Goal: Task Accomplishment & Management: Use online tool/utility

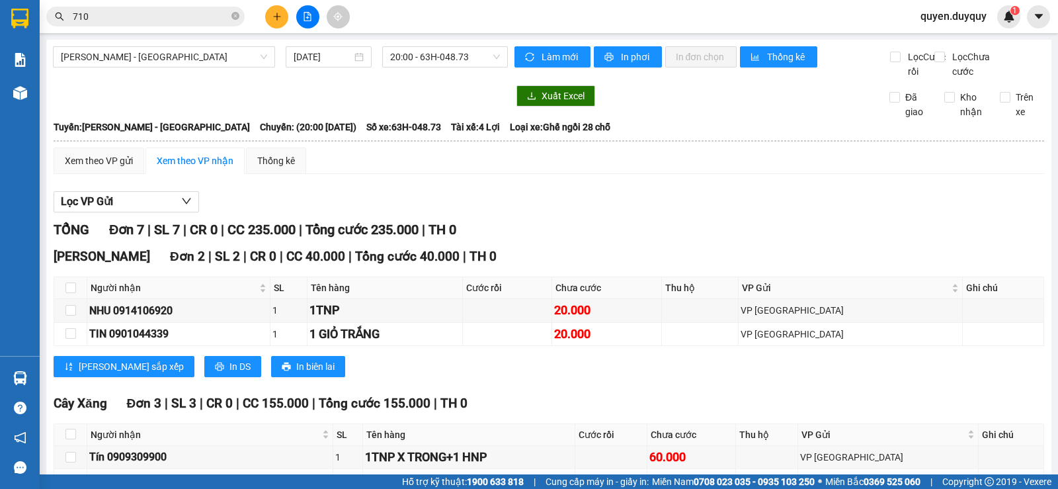
scroll to position [264, 0]
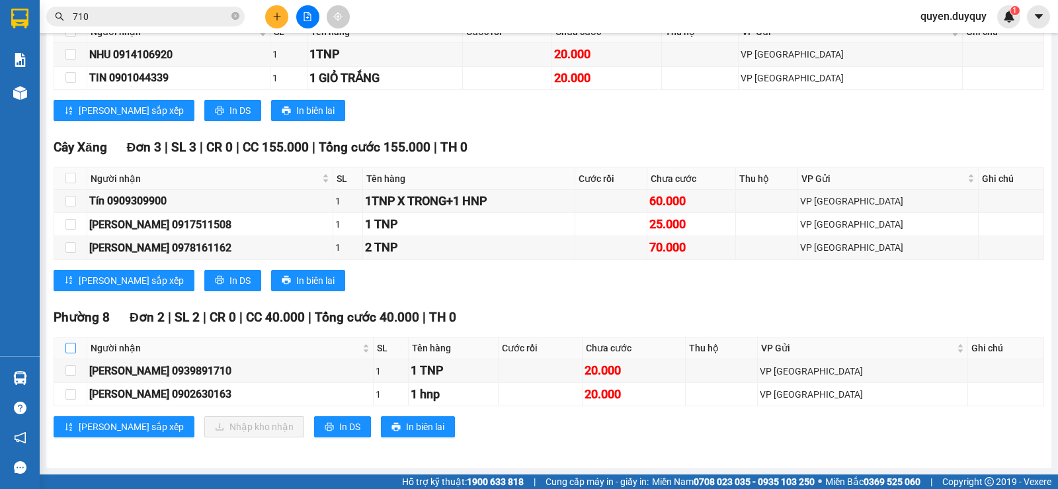
click at [75, 350] on input "checkbox" at bounding box center [70, 347] width 11 height 11
checkbox input "true"
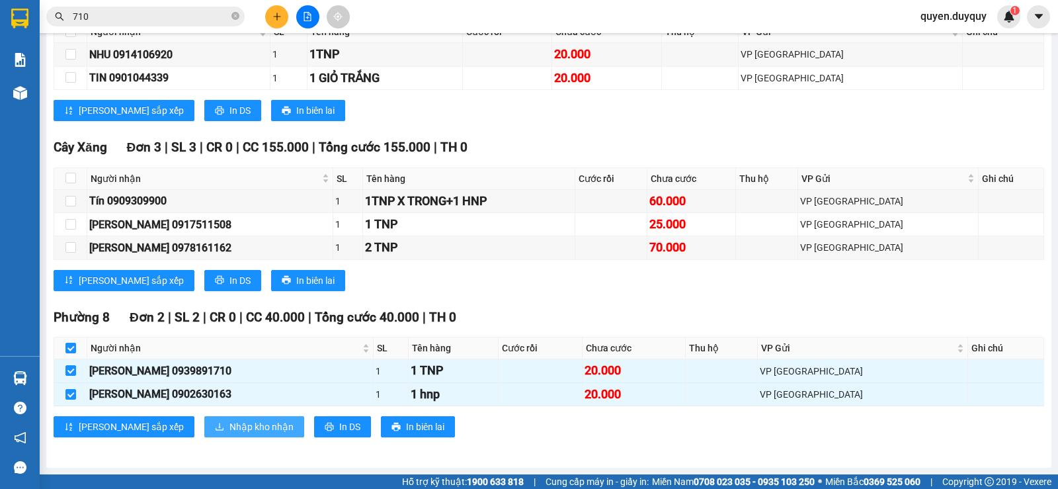
click at [229, 432] on span "Nhập kho nhận" at bounding box center [261, 426] width 64 height 15
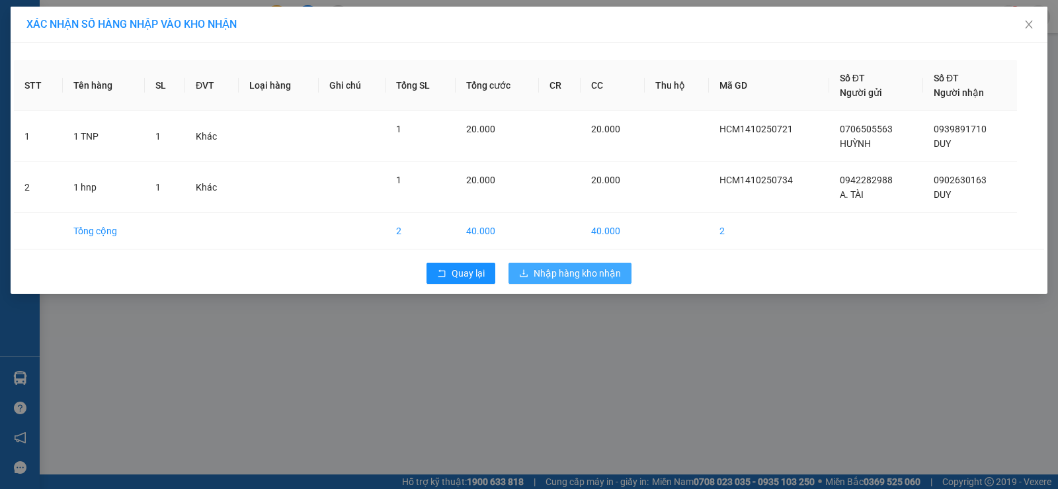
click at [563, 274] on span "Nhập hàng kho nhận" at bounding box center [576, 273] width 87 height 15
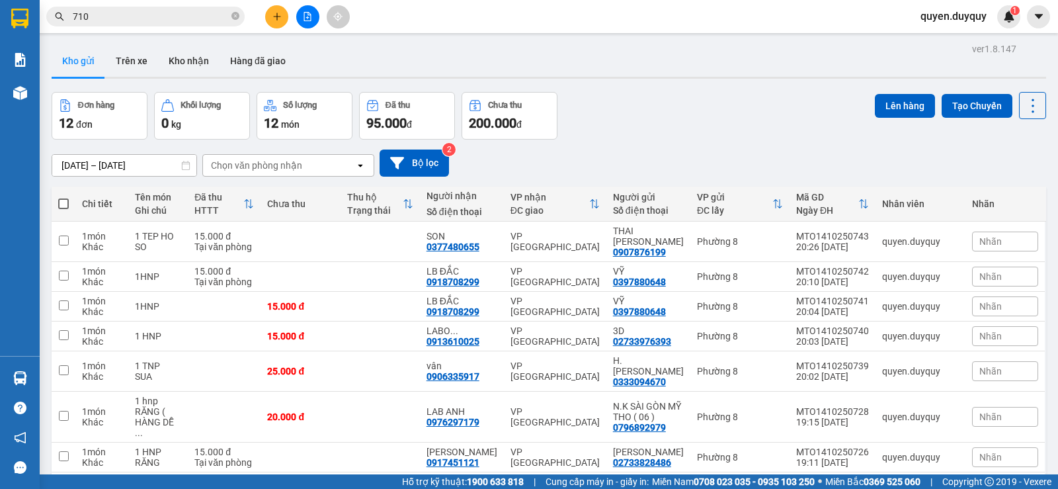
click at [150, 18] on input "710" at bounding box center [151, 16] width 156 height 15
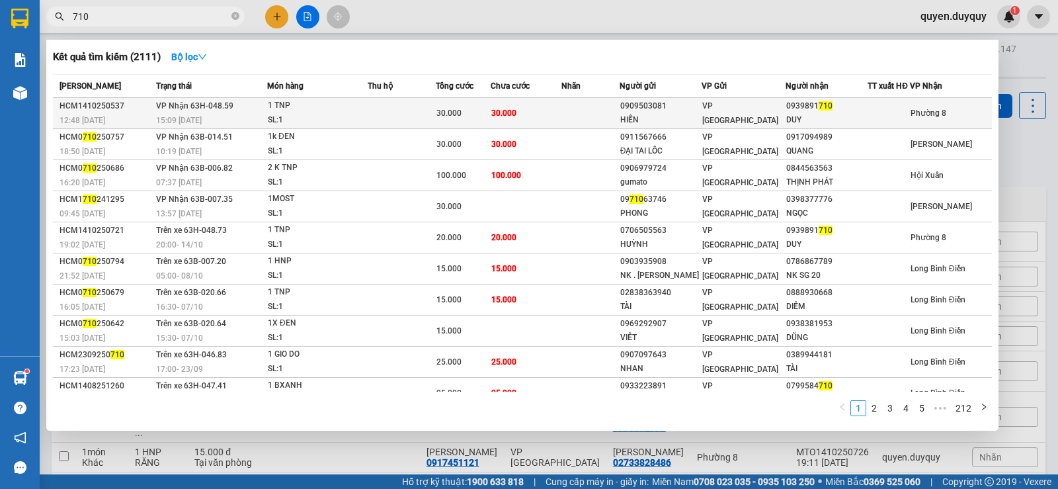
click at [420, 112] on td at bounding box center [402, 113] width 68 height 31
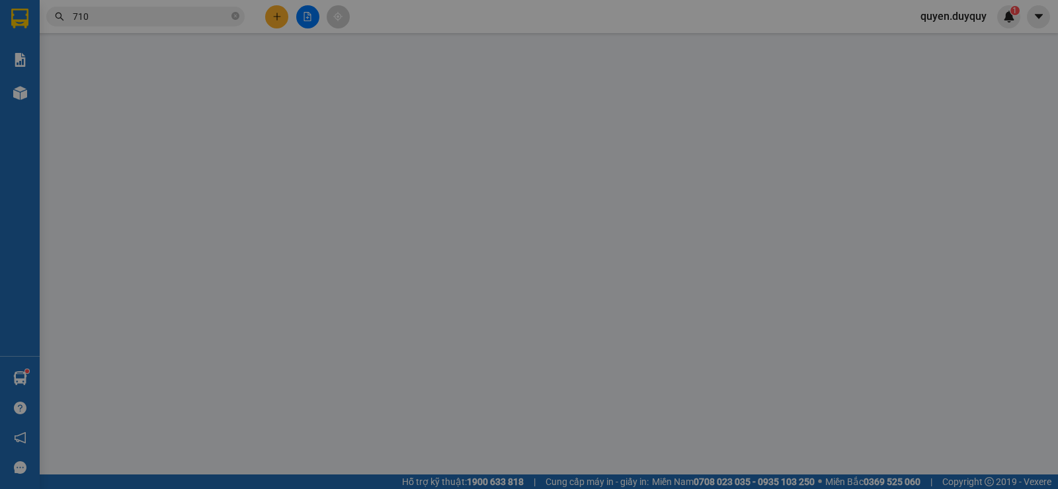
type input "0909503081"
type input "HIỀN"
type input "0939891710"
type input "DUY"
type input "0"
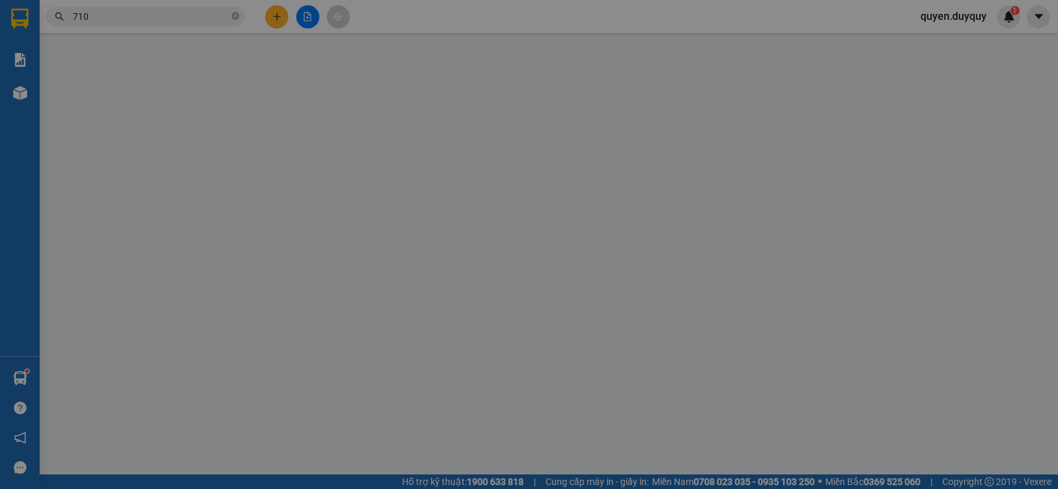
type input "30.000"
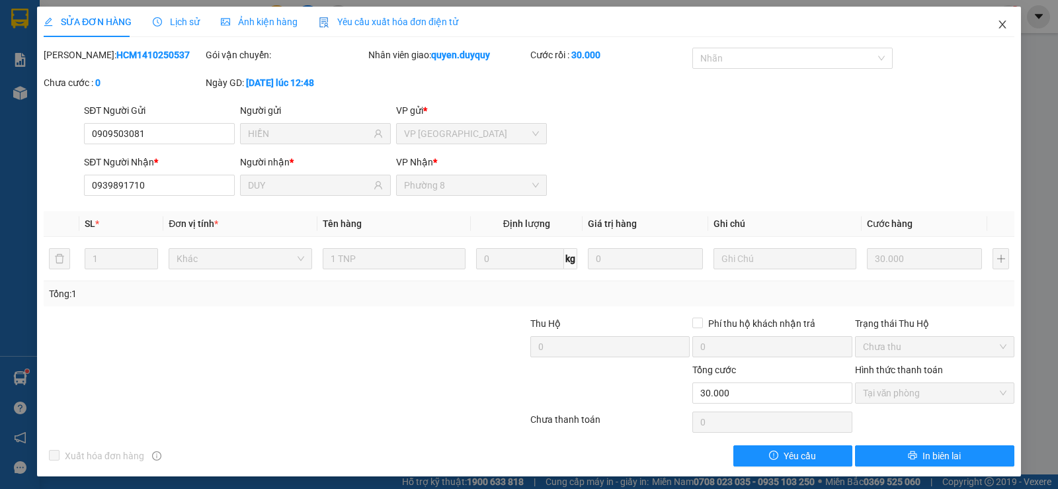
click at [997, 28] on icon "close" at bounding box center [1002, 24] width 11 height 11
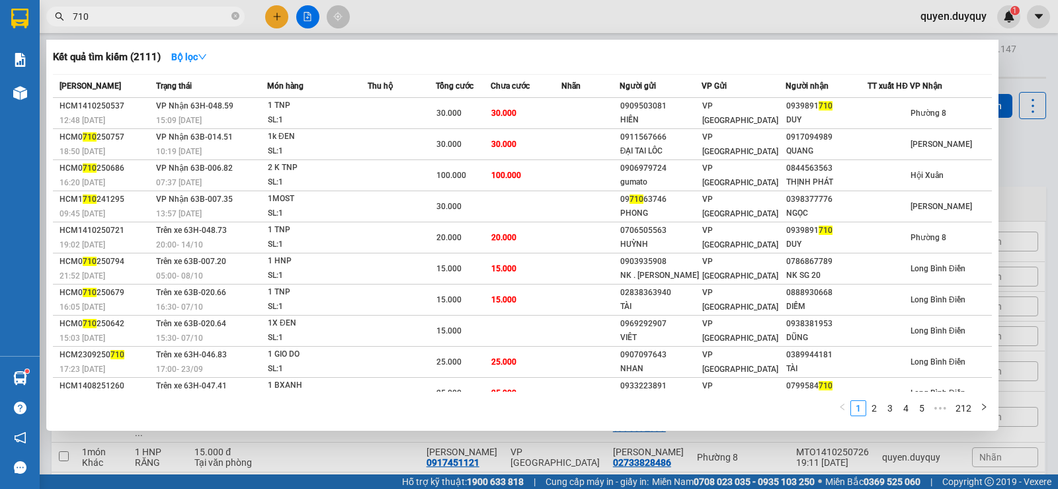
click at [173, 15] on input "710" at bounding box center [151, 16] width 156 height 15
click at [175, 16] on input "710" at bounding box center [151, 16] width 156 height 15
type input "7"
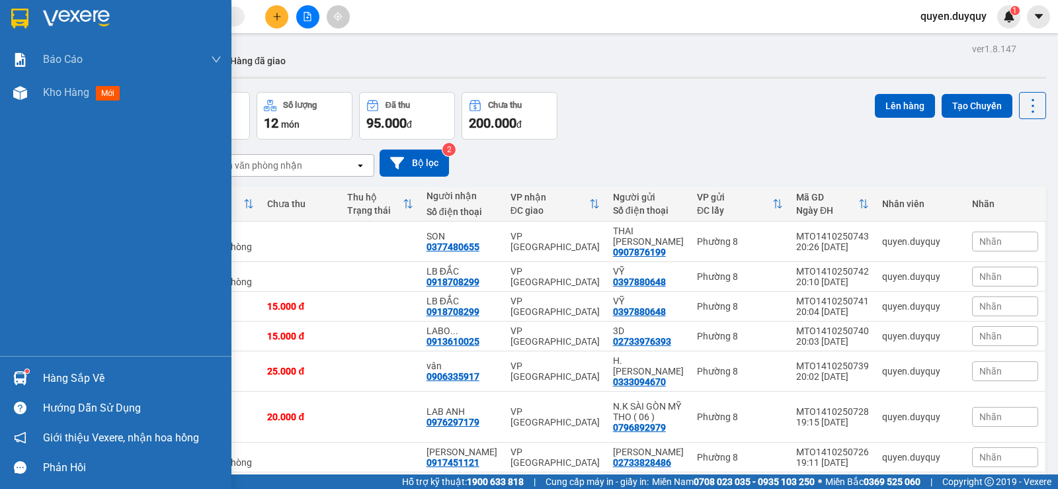
click at [20, 372] on img at bounding box center [20, 378] width 14 height 14
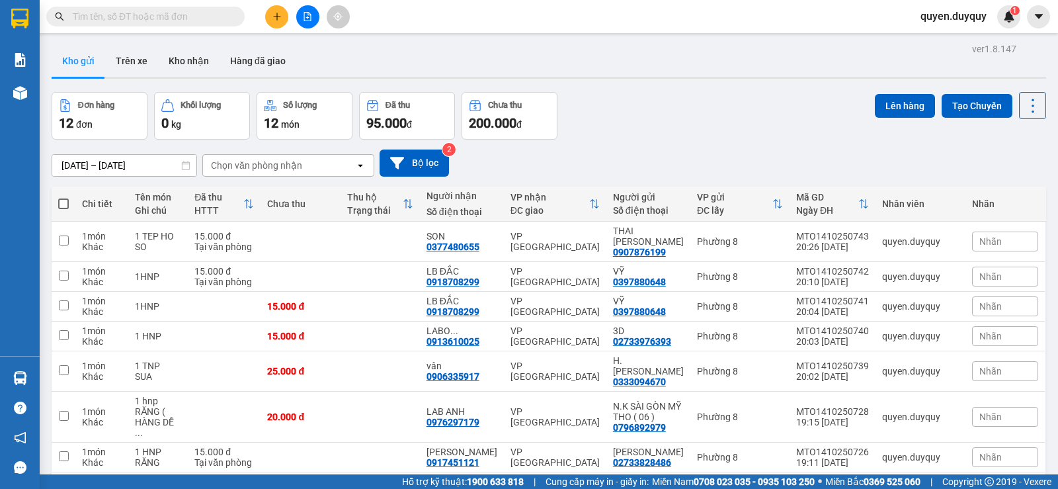
click at [274, 24] on section "Kết quả [PERSON_NAME] ( 2111 ) Bộ lọc Mã ĐH Trạng thái Món hàng Thu hộ Tổng [PE…" at bounding box center [529, 244] width 1058 height 489
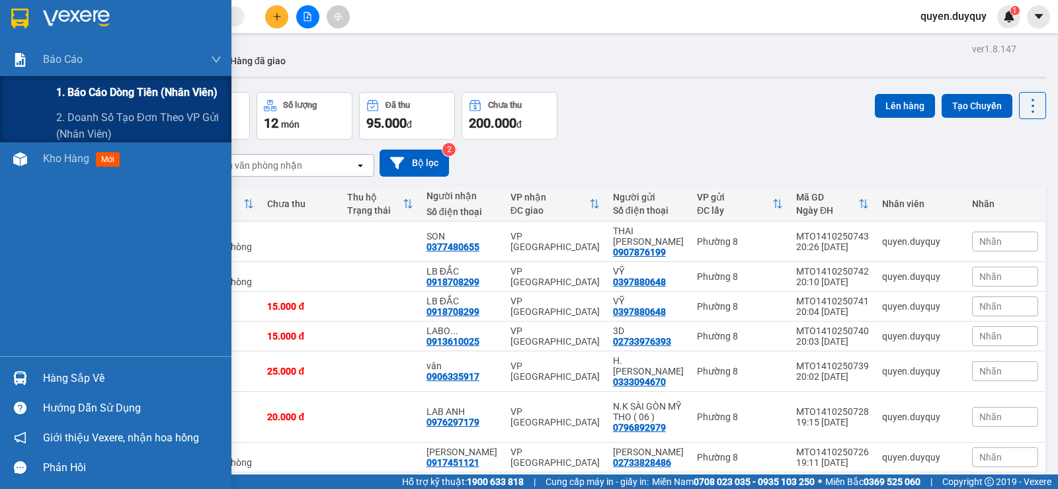
click at [116, 87] on span "1. Báo cáo dòng tiền (nhân viên)" at bounding box center [136, 92] width 161 height 17
